Goal: Information Seeking & Learning: Learn about a topic

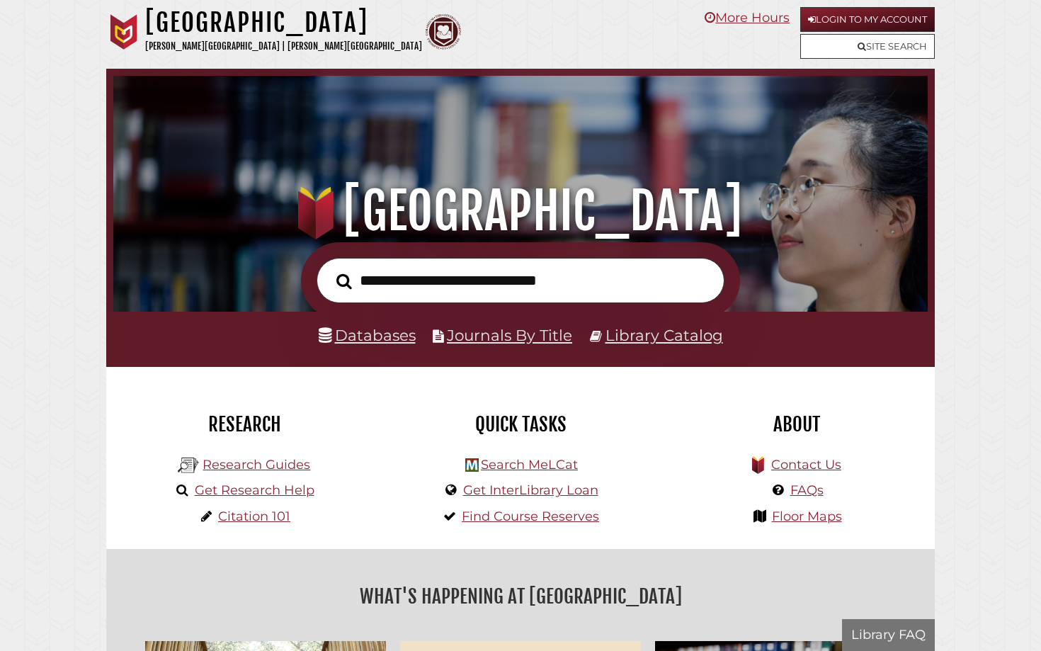
scroll to position [269, 807]
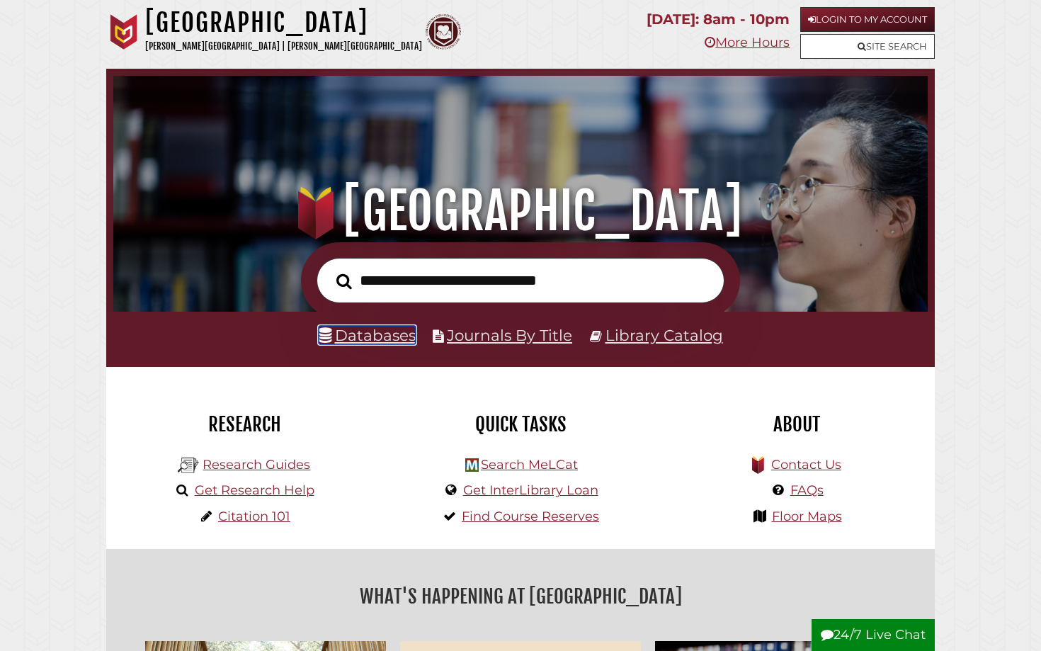
click at [382, 329] on link "Databases" at bounding box center [367, 335] width 97 height 18
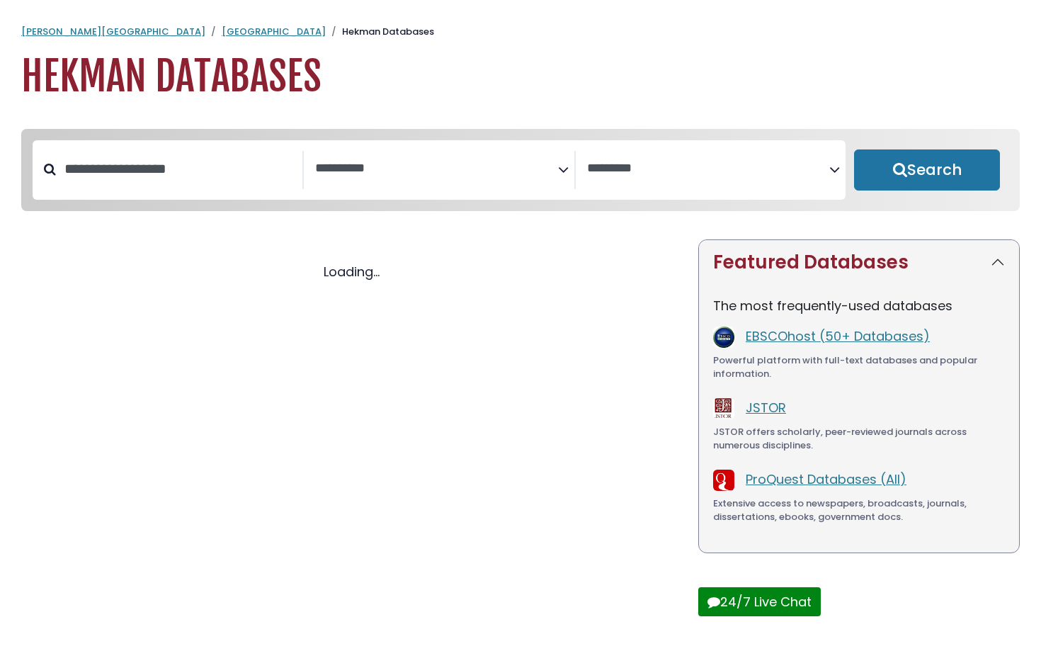
select select "Database Subject Filter"
select select "Database Vendors Filter"
select select "Database Subject Filter"
select select "Database Vendors Filter"
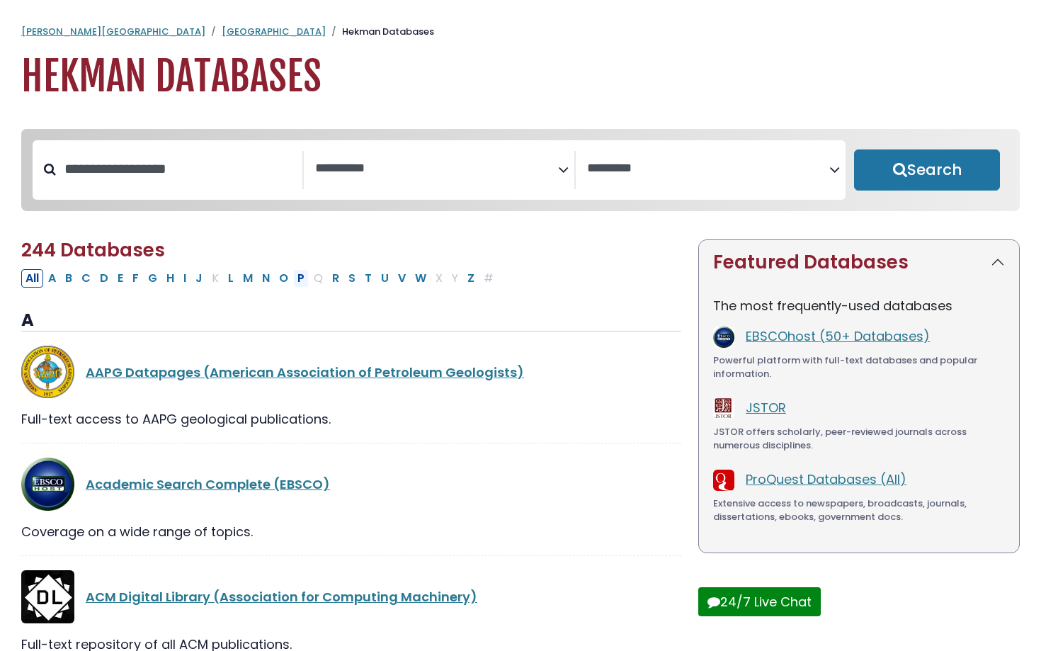
click at [300, 279] on button "P" at bounding box center [301, 278] width 16 height 18
select select "Database Subject Filter"
select select "Database Vendors Filter"
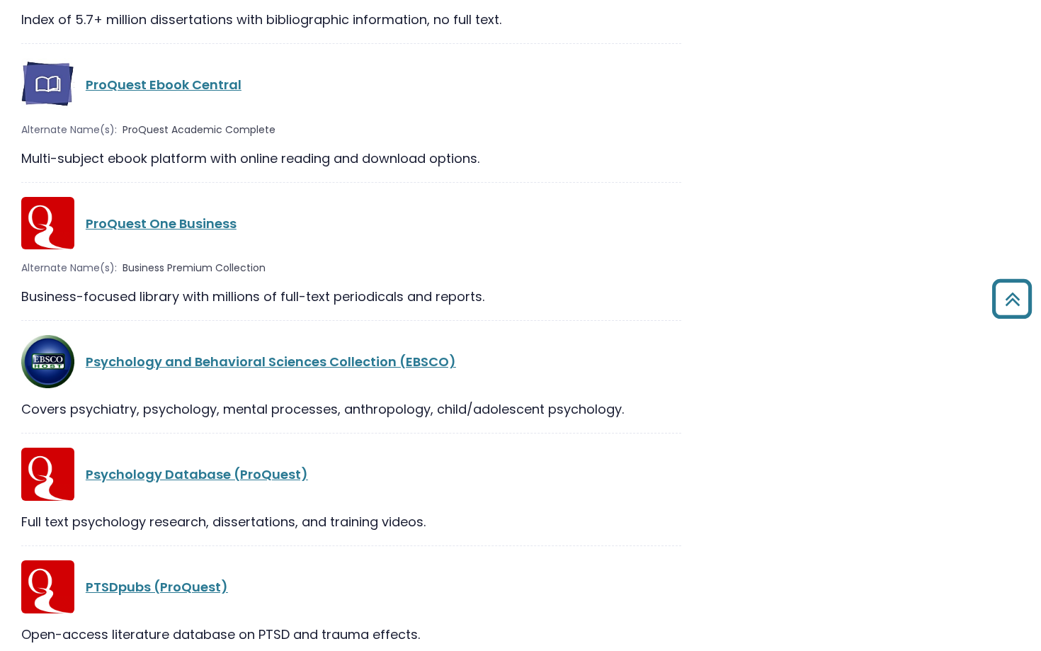
scroll to position [2003, 0]
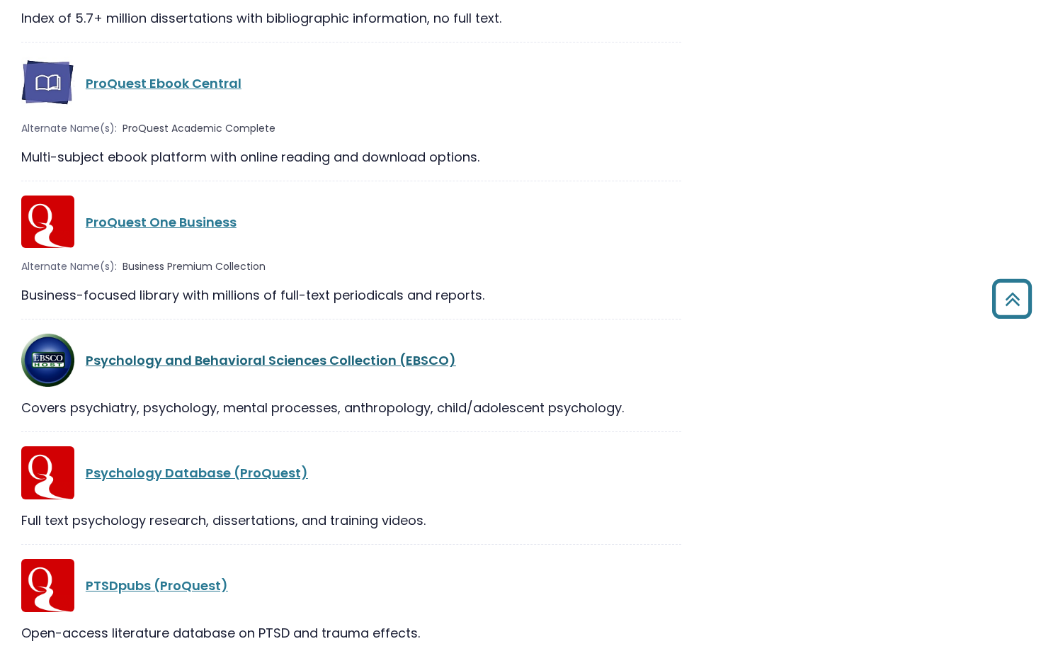
click at [294, 366] on link "Psychology and Behavioral Sciences Collection (EBSCO)" at bounding box center [271, 360] width 370 height 18
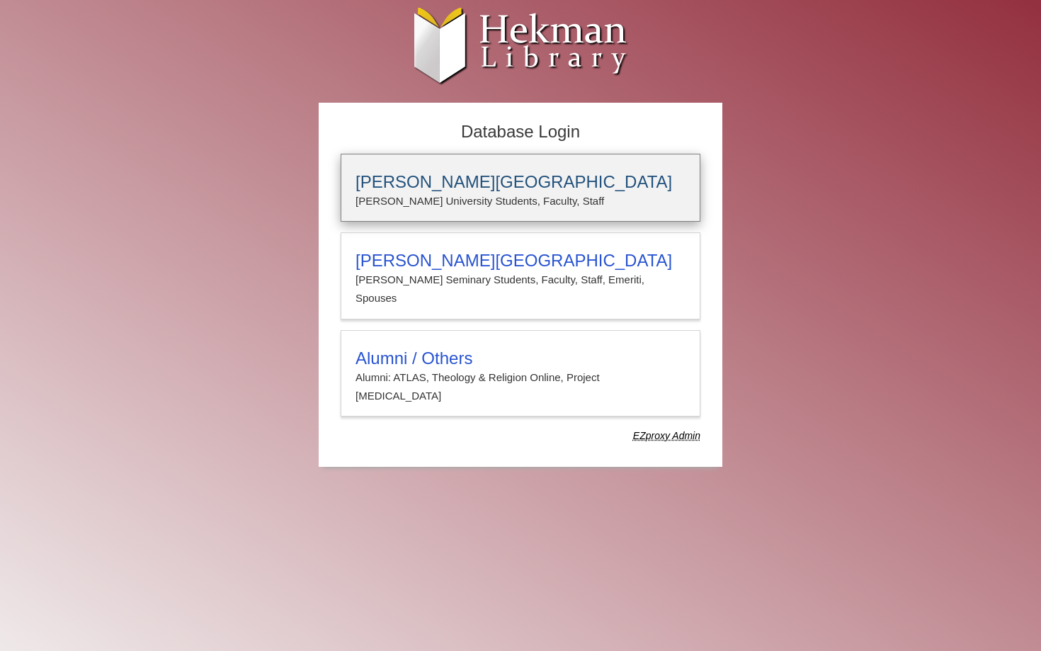
type input "**********"
click at [453, 195] on p "Calvin University Students, Faculty, Staff" at bounding box center [521, 201] width 330 height 18
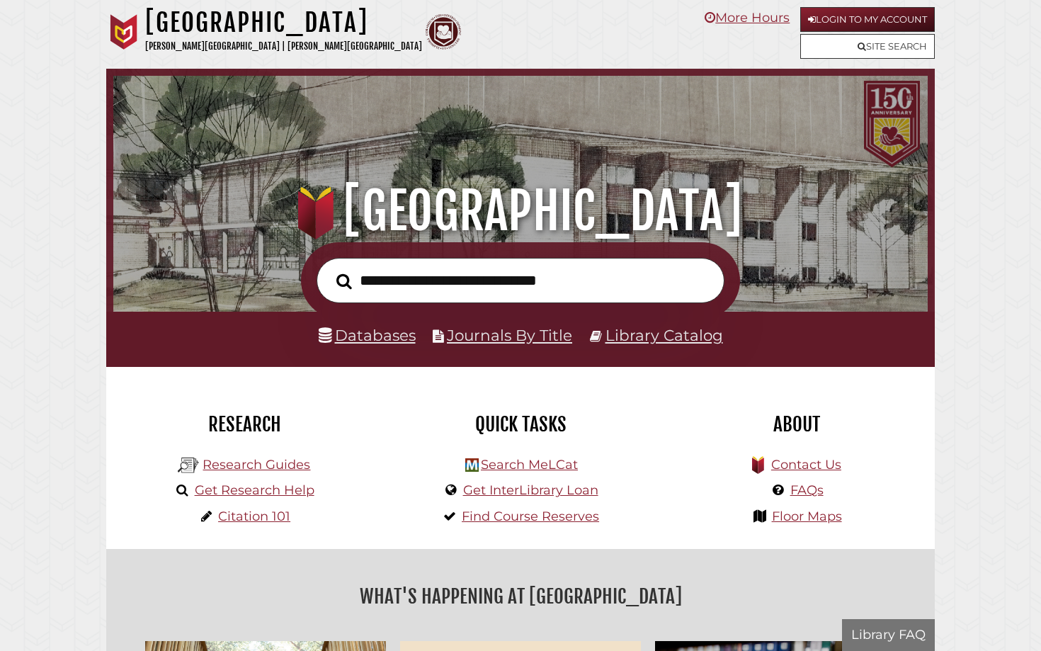
scroll to position [269, 807]
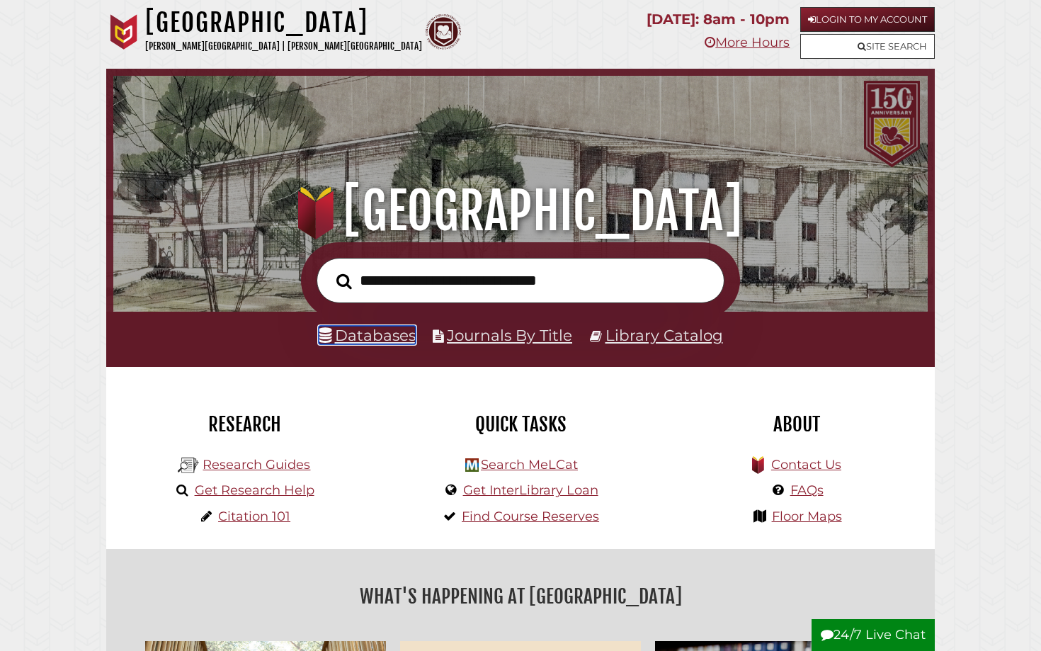
click at [354, 344] on link "Databases" at bounding box center [367, 335] width 97 height 18
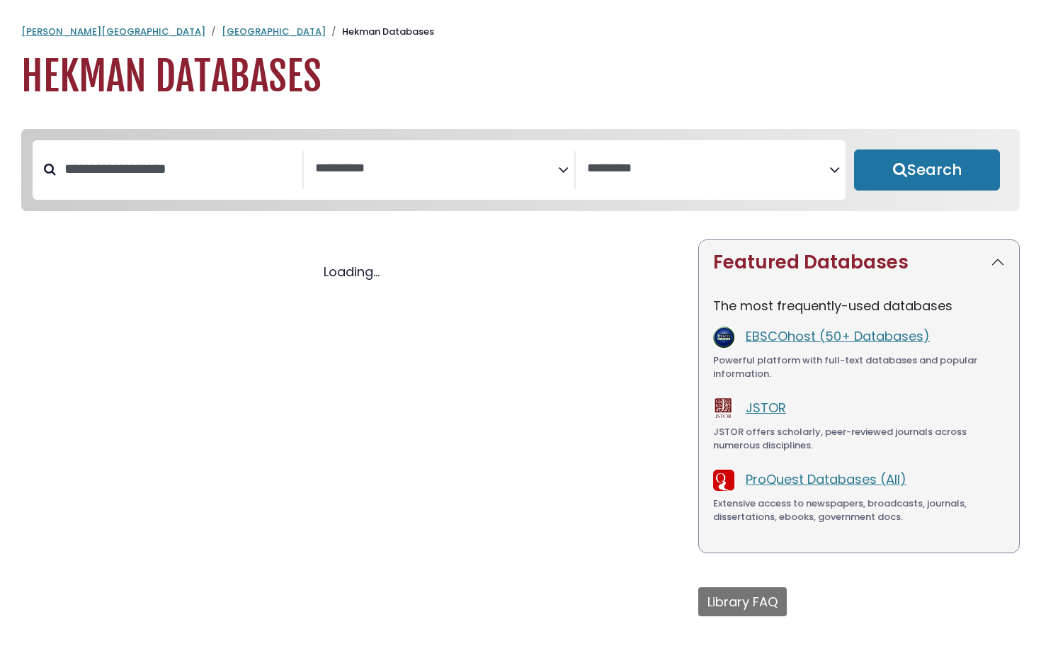
select select "Database Subject Filter"
select select "Database Vendors Filter"
select select "Database Subject Filter"
select select "Database Vendors Filter"
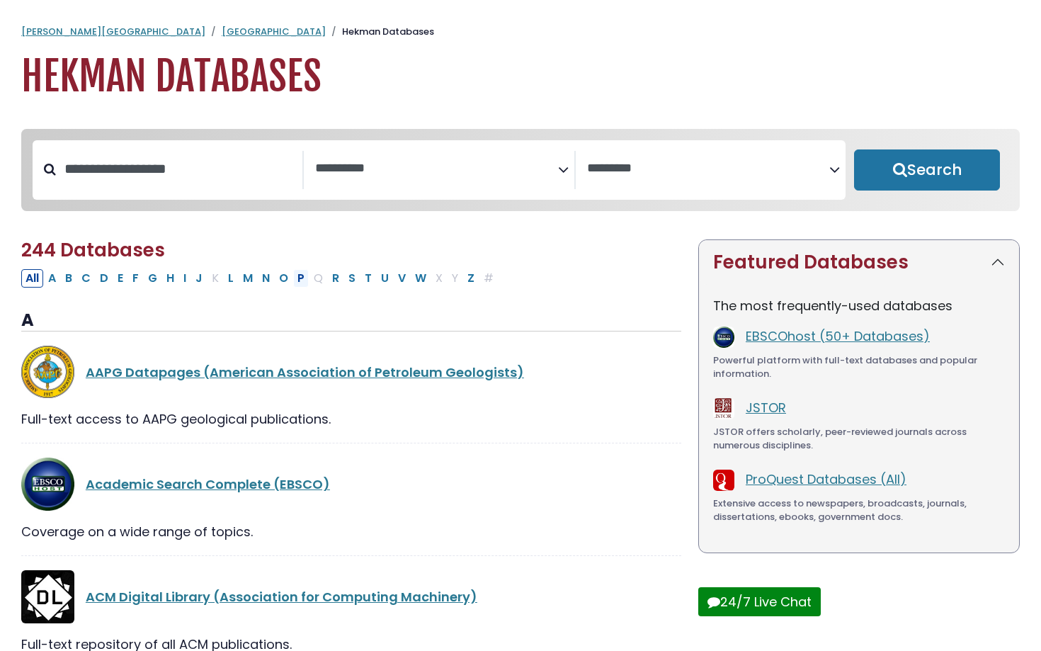
click at [302, 281] on button "P" at bounding box center [301, 278] width 16 height 18
select select "Database Subject Filter"
select select "Database Vendors Filter"
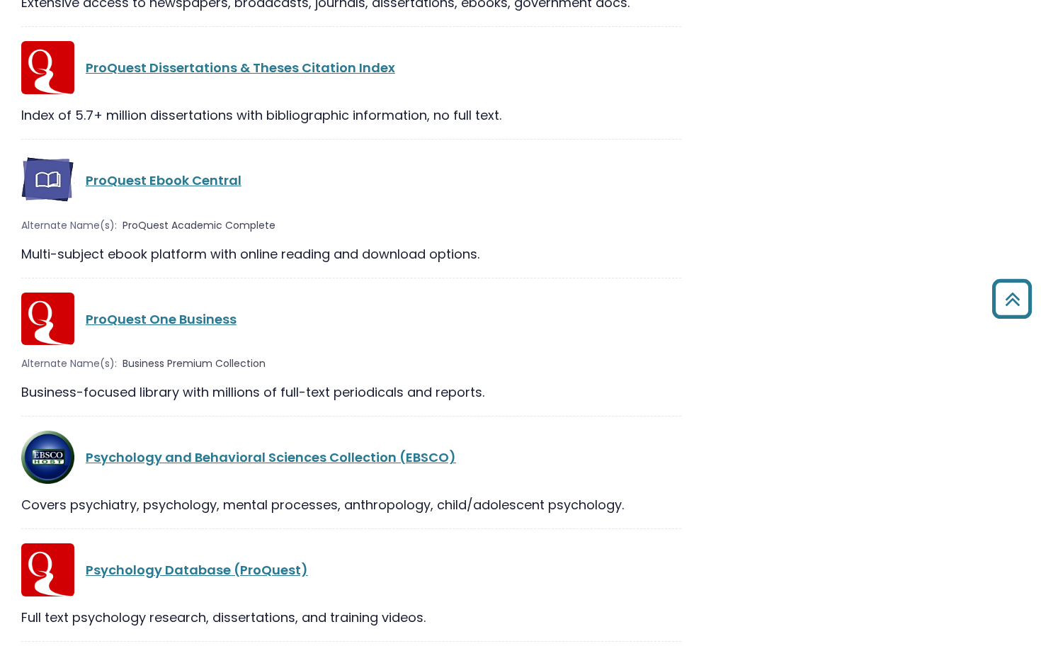
scroll to position [1915, 0]
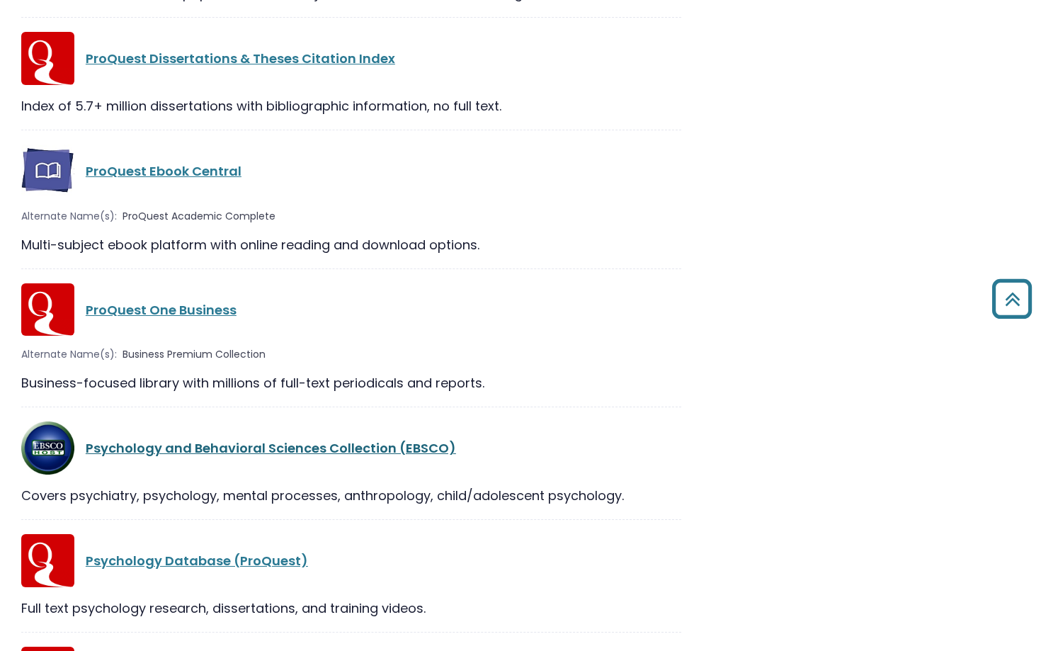
click at [295, 450] on link "Psychology and Behavioral Sciences Collection (EBSCO)" at bounding box center [271, 448] width 370 height 18
